Goal: Find specific page/section: Find specific page/section

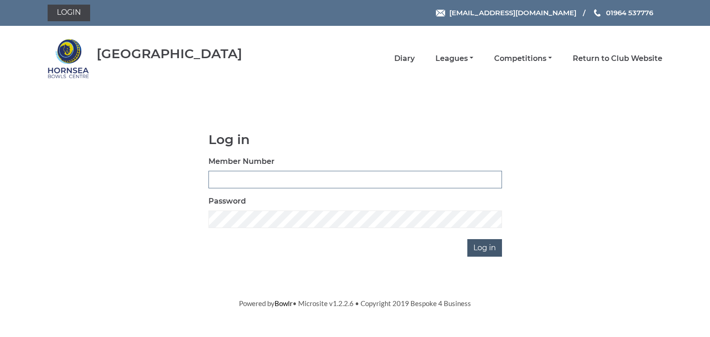
type input "0902"
click at [482, 244] on input "Log in" at bounding box center [484, 248] width 35 height 18
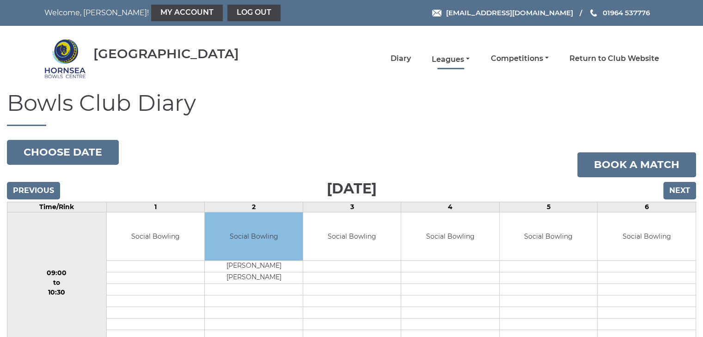
click at [447, 58] on link "Leagues" at bounding box center [451, 60] width 38 height 10
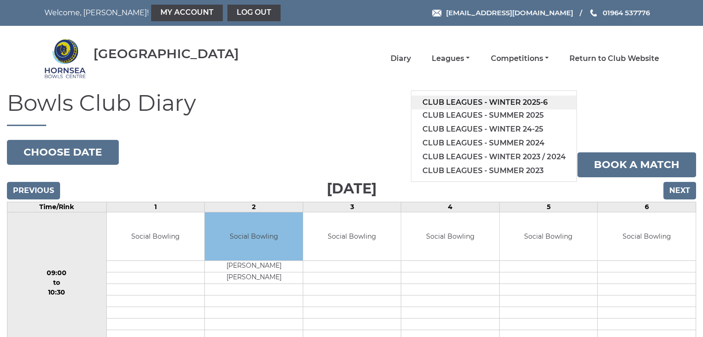
click at [451, 103] on link "Club leagues - Winter 2025-6" at bounding box center [493, 103] width 165 height 14
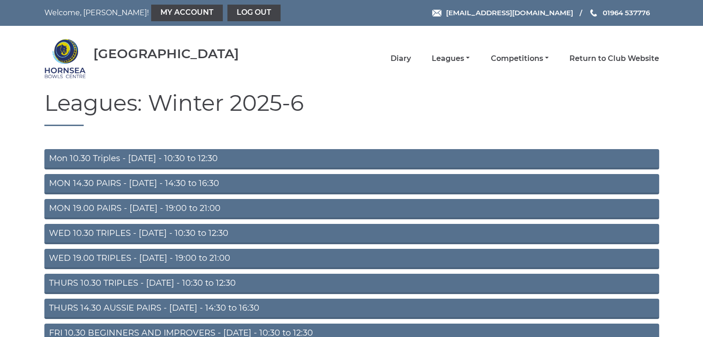
click at [161, 236] on link "WED 10.30 TRIPLES - [DATE] - 10:30 to 12:30" at bounding box center [351, 234] width 615 height 20
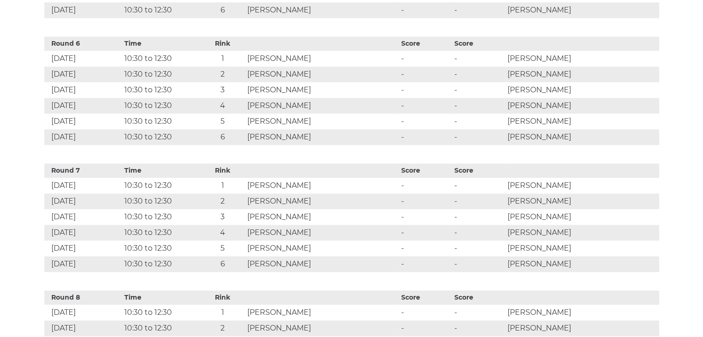
scroll to position [1017, 0]
